Goal: Navigation & Orientation: Find specific page/section

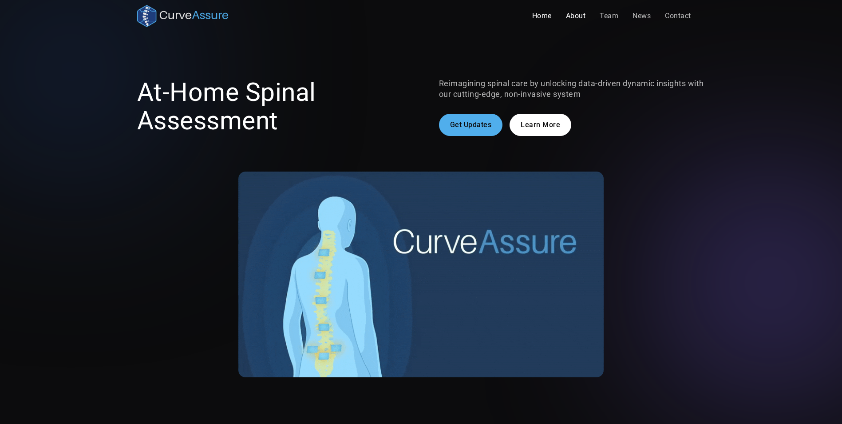
click at [574, 18] on link "About" at bounding box center [576, 16] width 34 height 18
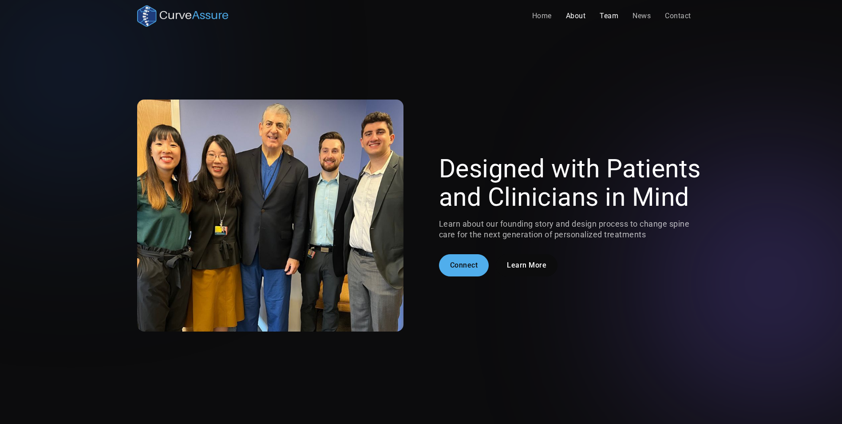
click at [607, 16] on link "Team" at bounding box center [609, 16] width 33 height 18
